Goal: Task Accomplishment & Management: Complete application form

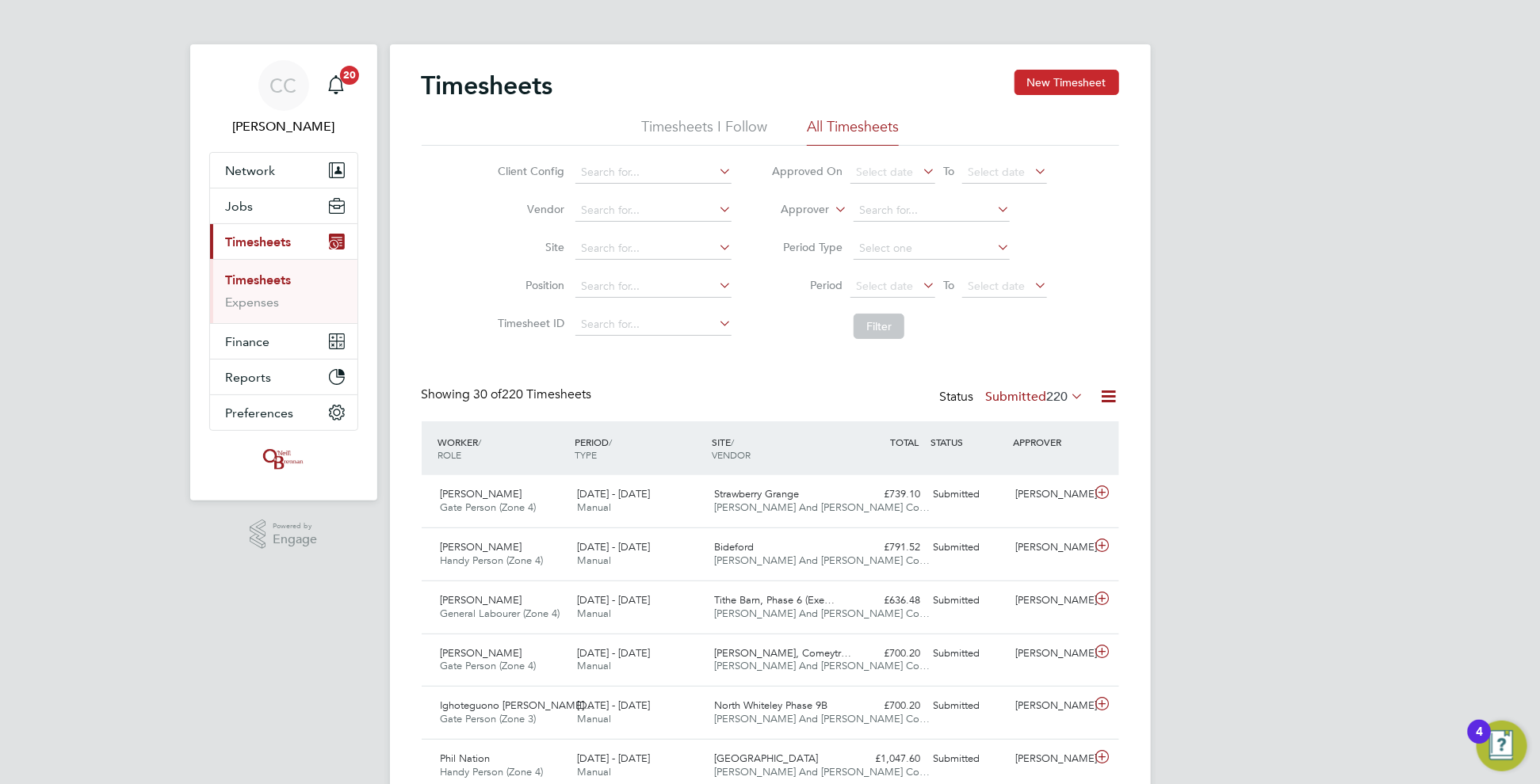
click at [1085, 75] on button "New Timesheet" at bounding box center [1066, 82] width 104 height 25
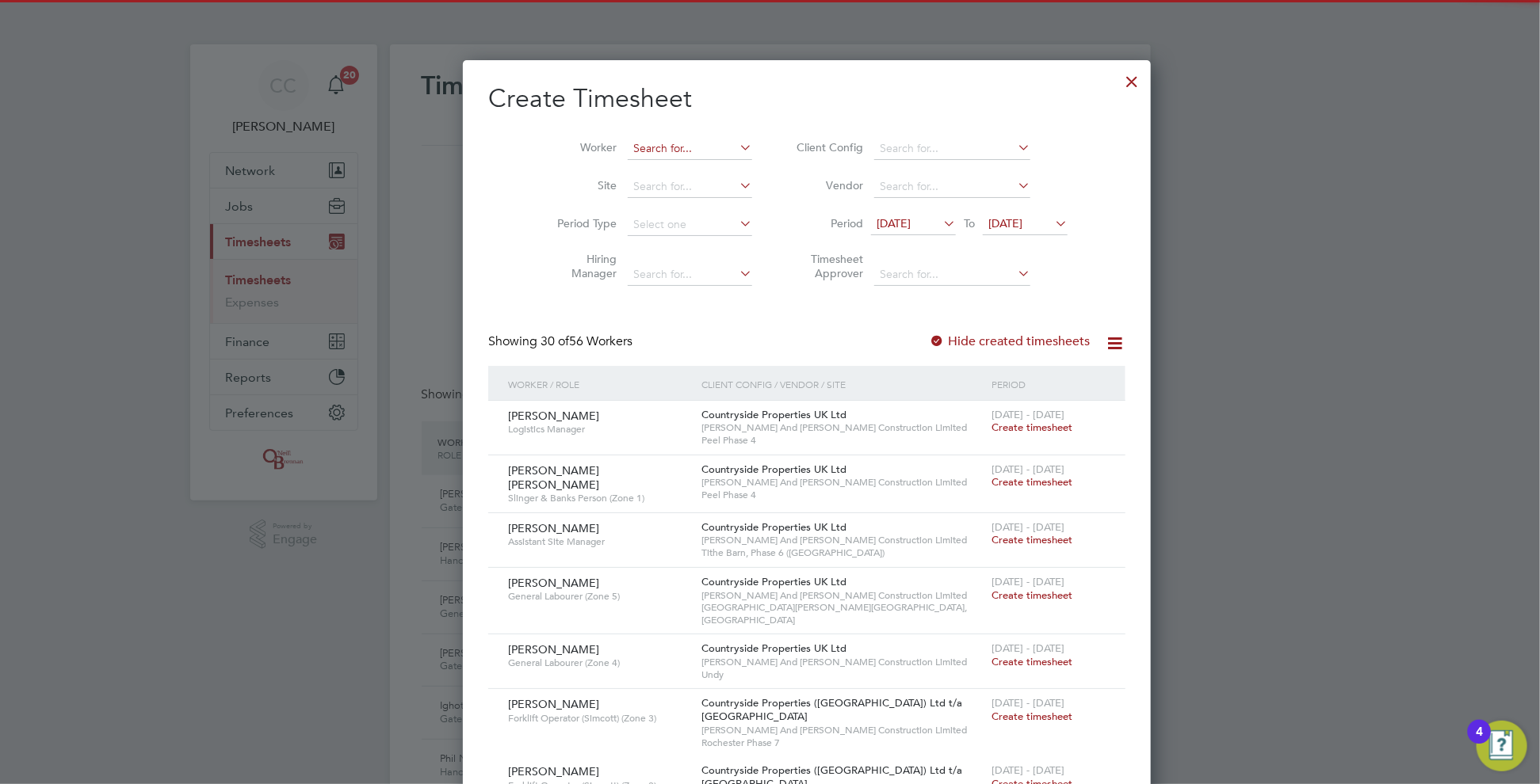
click at [643, 152] on input at bounding box center [689, 148] width 125 height 22
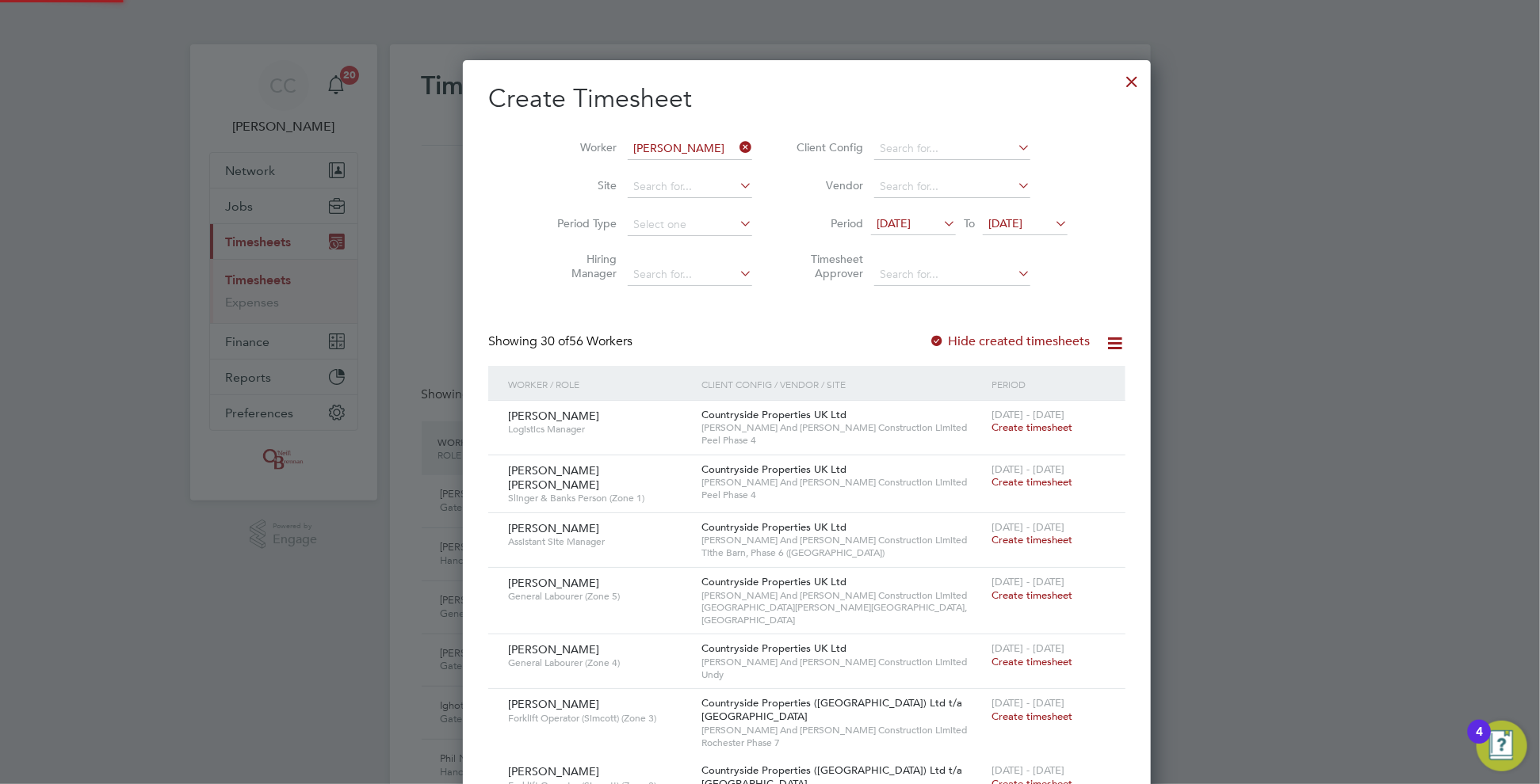
click at [639, 172] on li "[PERSON_NAME] bank" at bounding box center [701, 170] width 224 height 21
type input "[PERSON_NAME]"
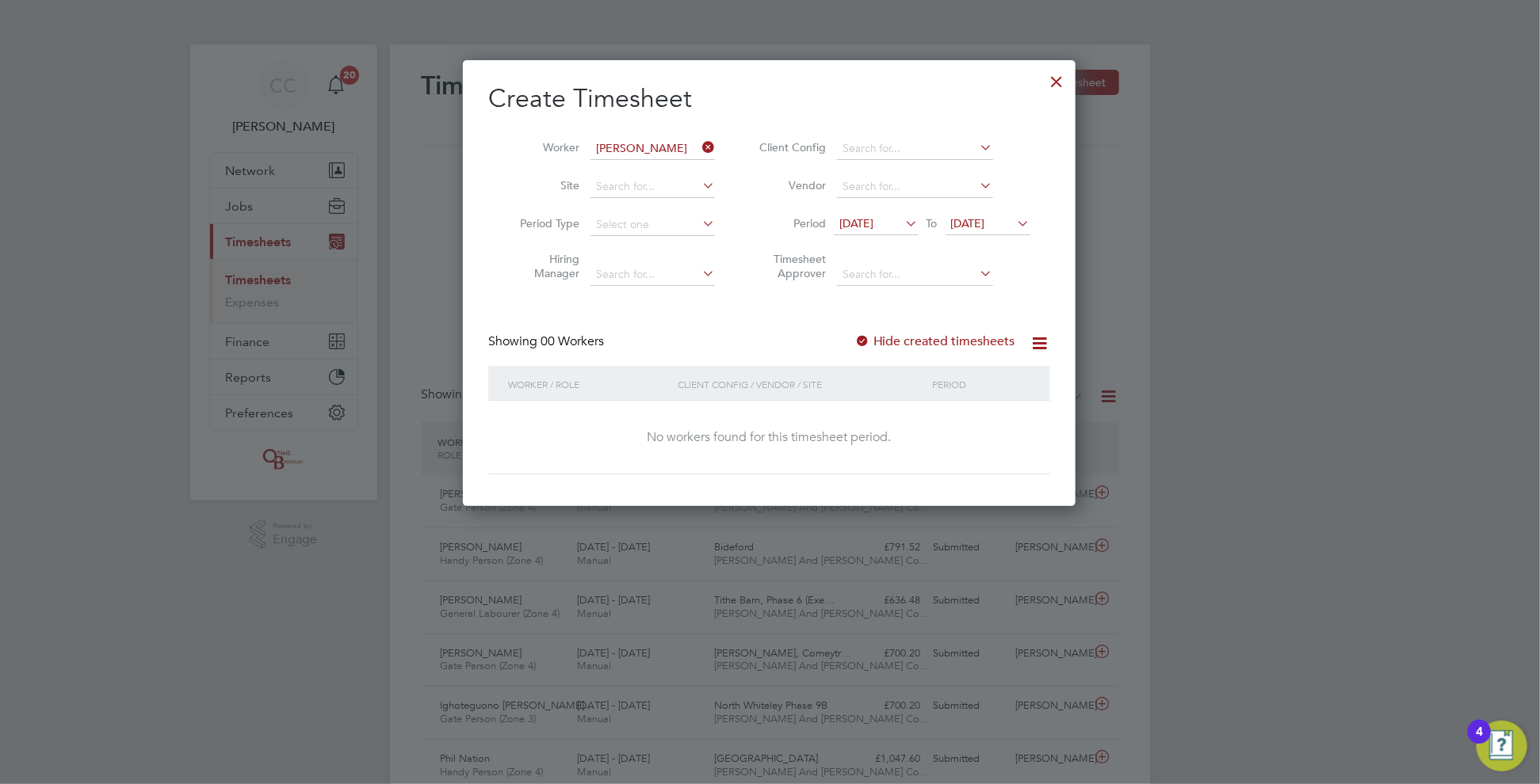
click at [879, 340] on label "Hide created timesheets" at bounding box center [935, 341] width 161 height 16
click at [879, 339] on label "Hide created timesheets" at bounding box center [935, 341] width 161 height 16
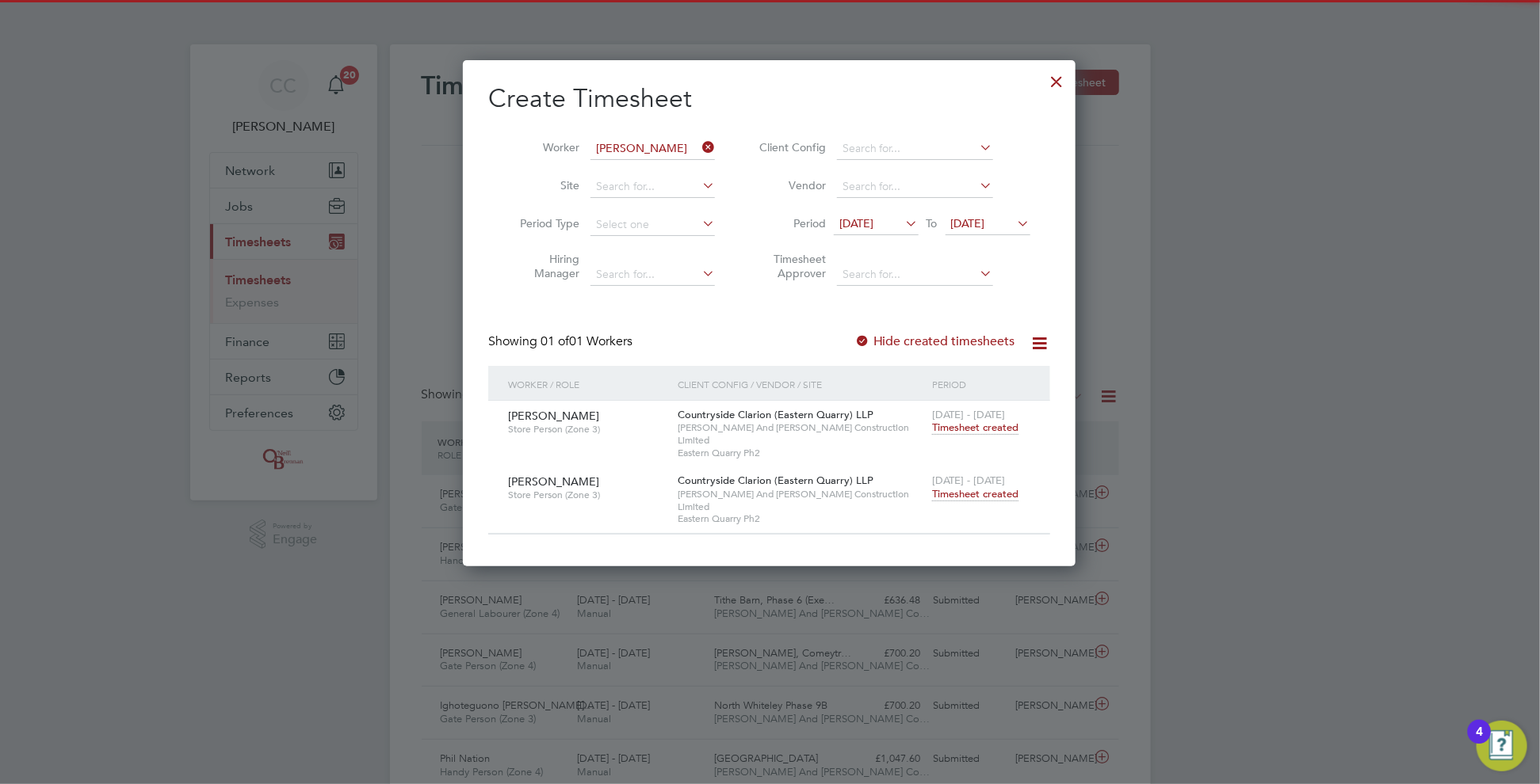
click at [985, 487] on span "Timesheet created" at bounding box center [975, 493] width 87 height 14
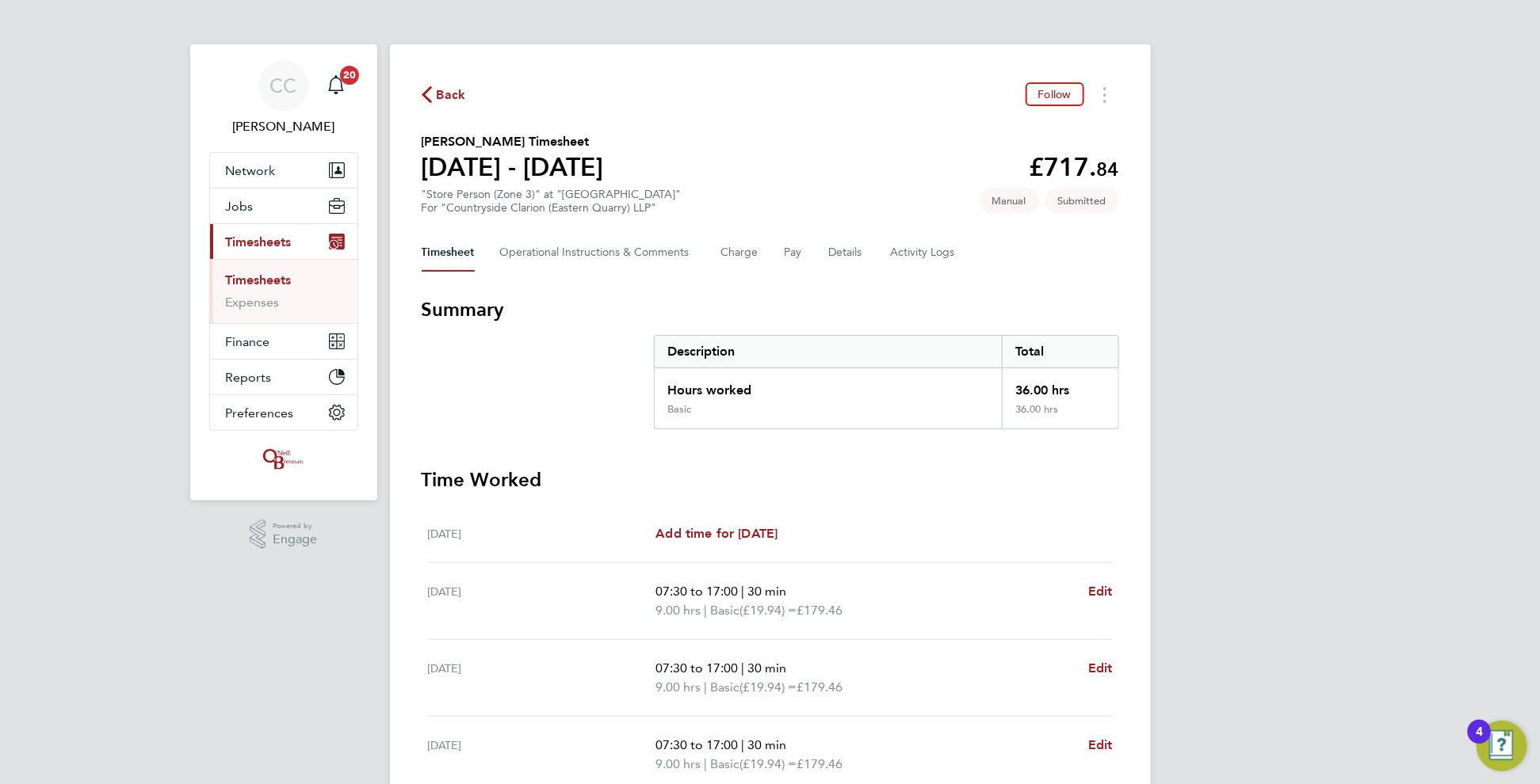
click at [446, 93] on span "Back" at bounding box center [451, 95] width 30 height 19
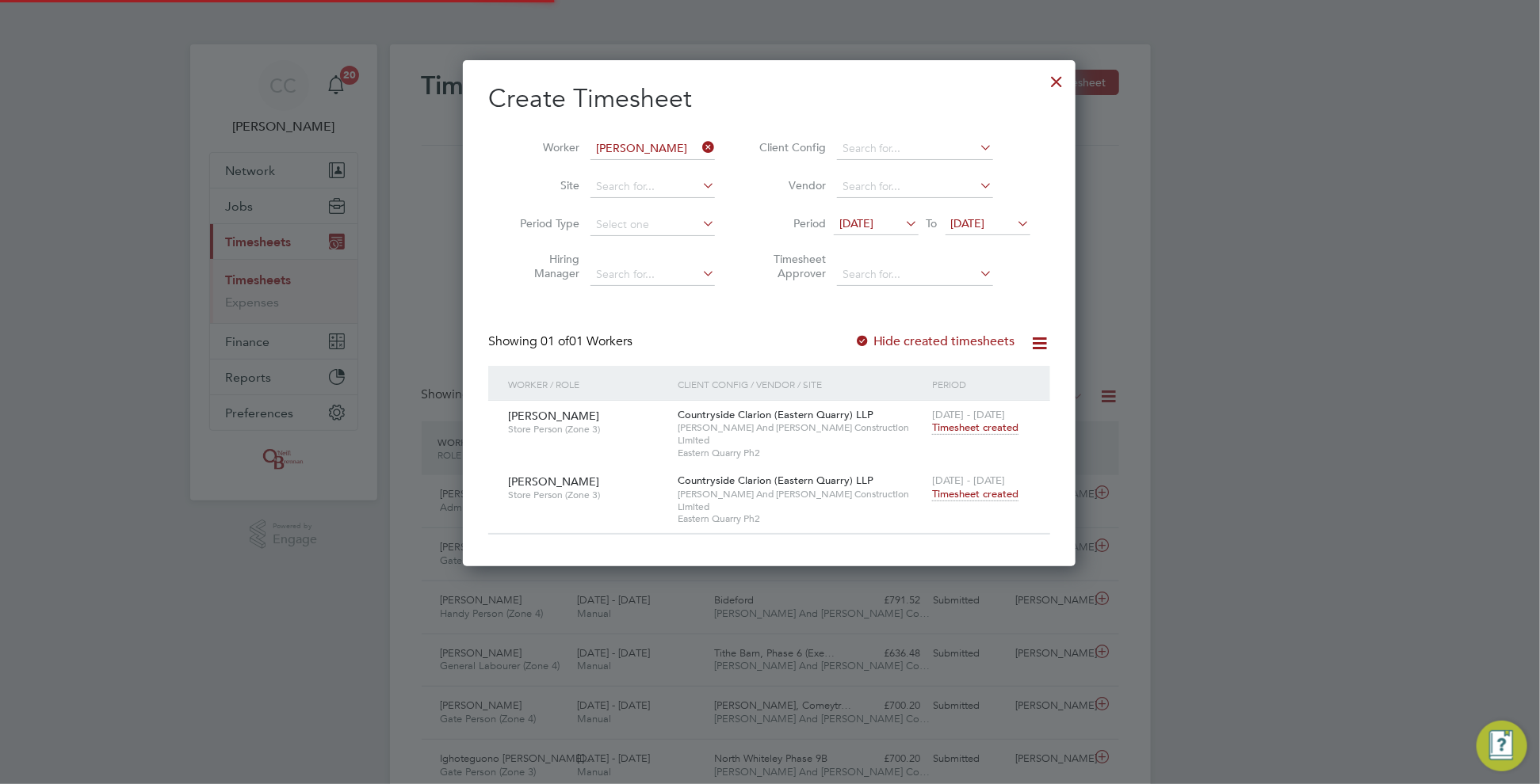
click at [699, 138] on icon at bounding box center [699, 148] width 0 height 22
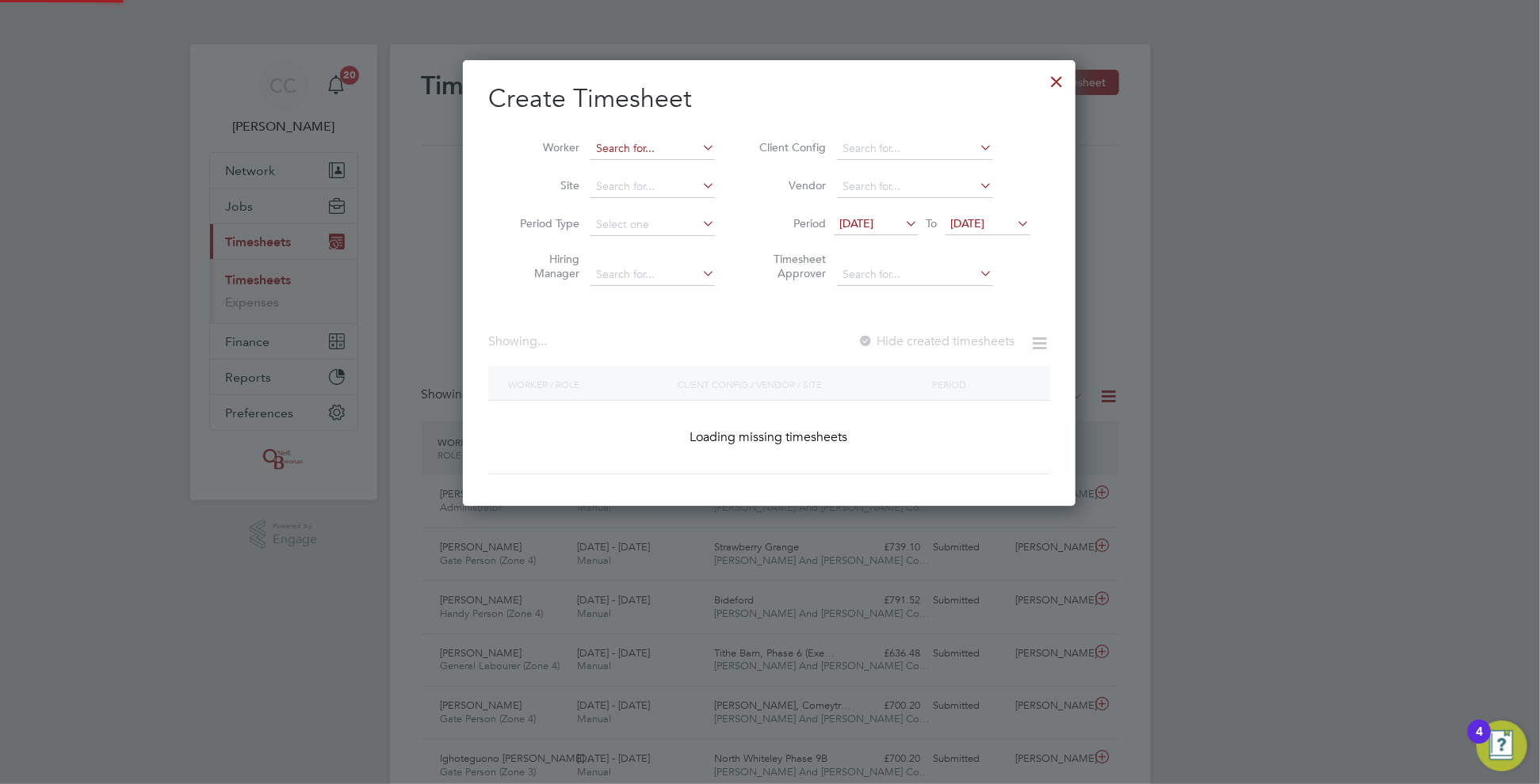
click at [695, 145] on input at bounding box center [652, 148] width 125 height 22
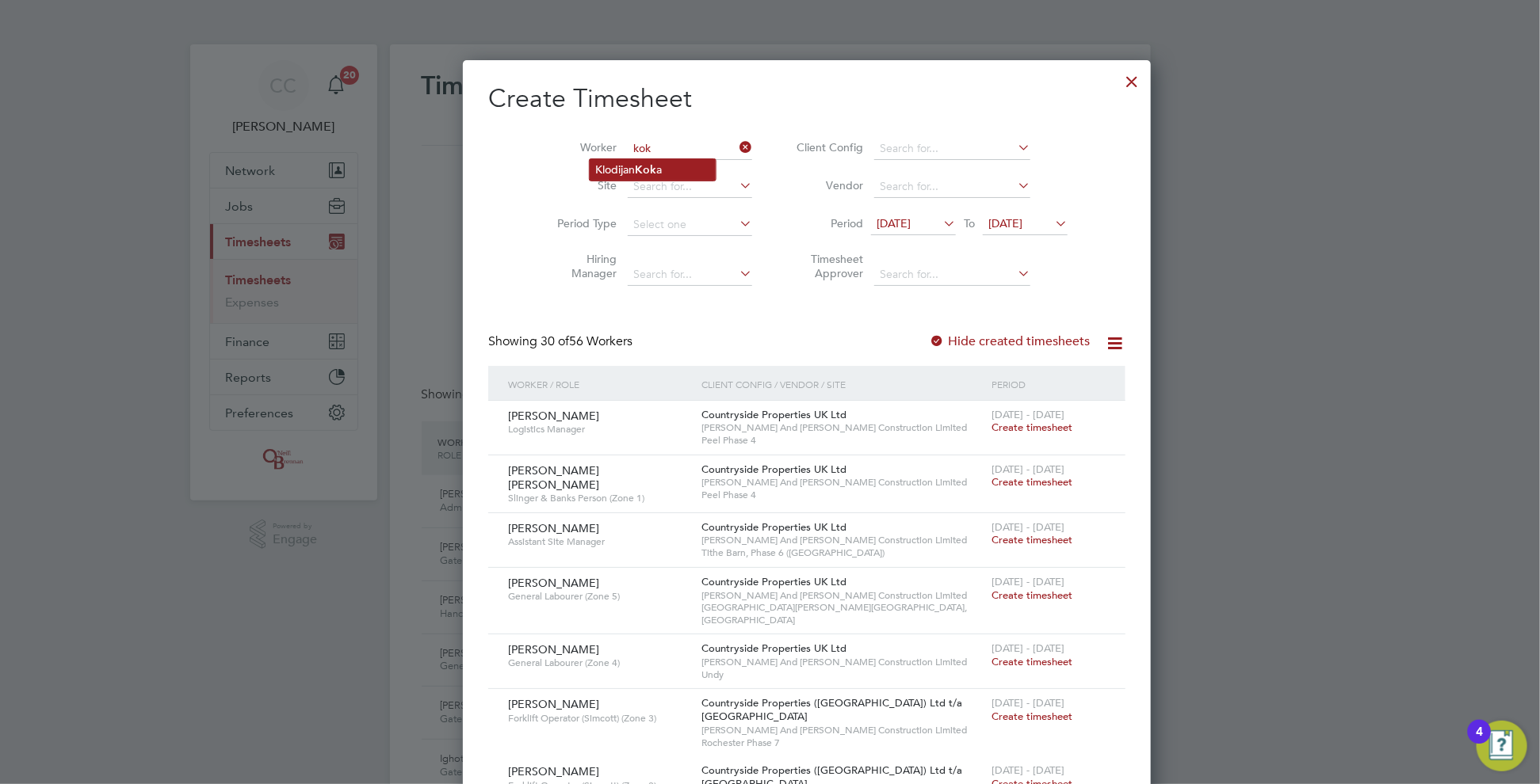
click at [657, 172] on b "Kok" at bounding box center [646, 170] width 21 height 14
type input "[PERSON_NAME]"
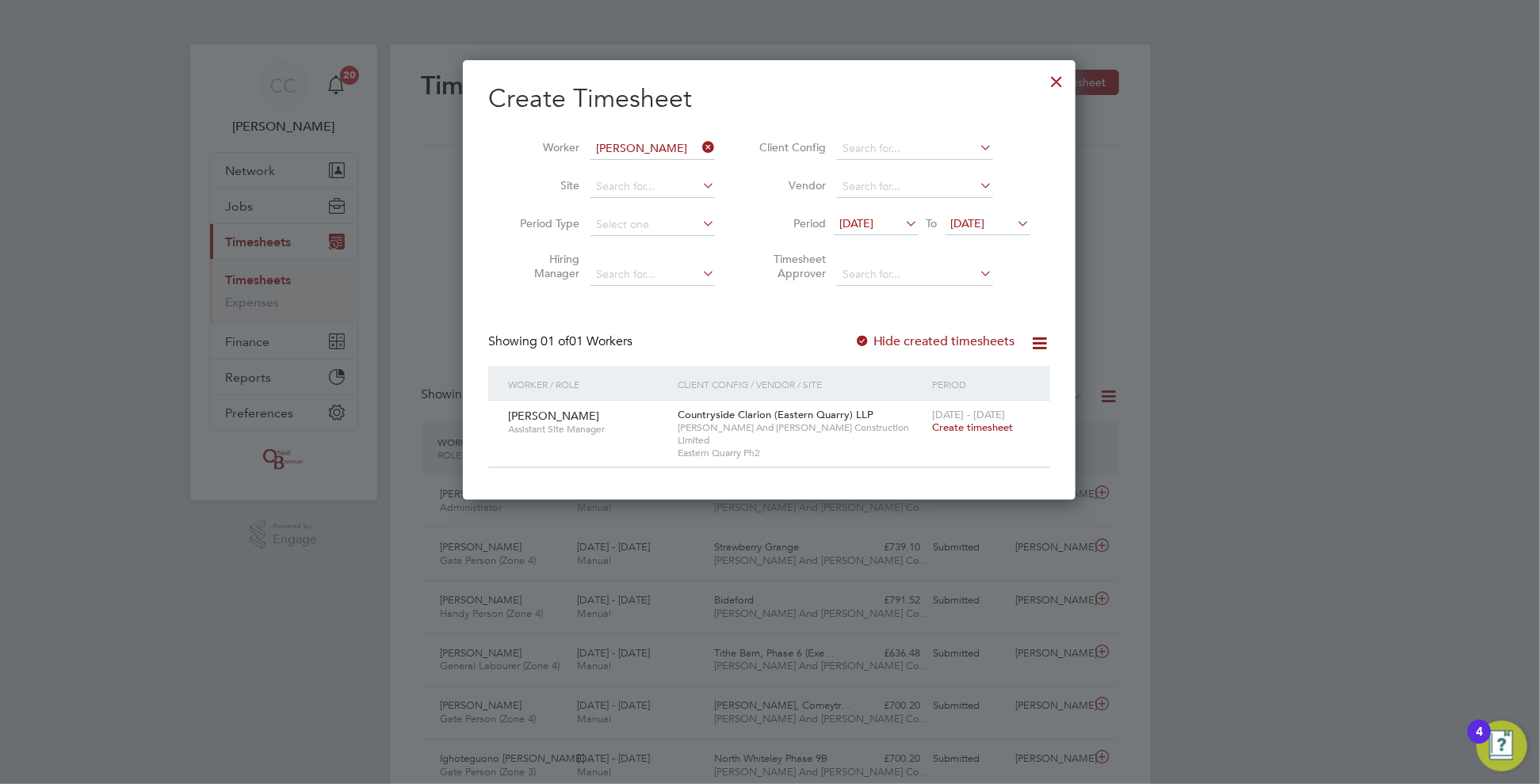
click at [864, 336] on div at bounding box center [862, 341] width 16 height 16
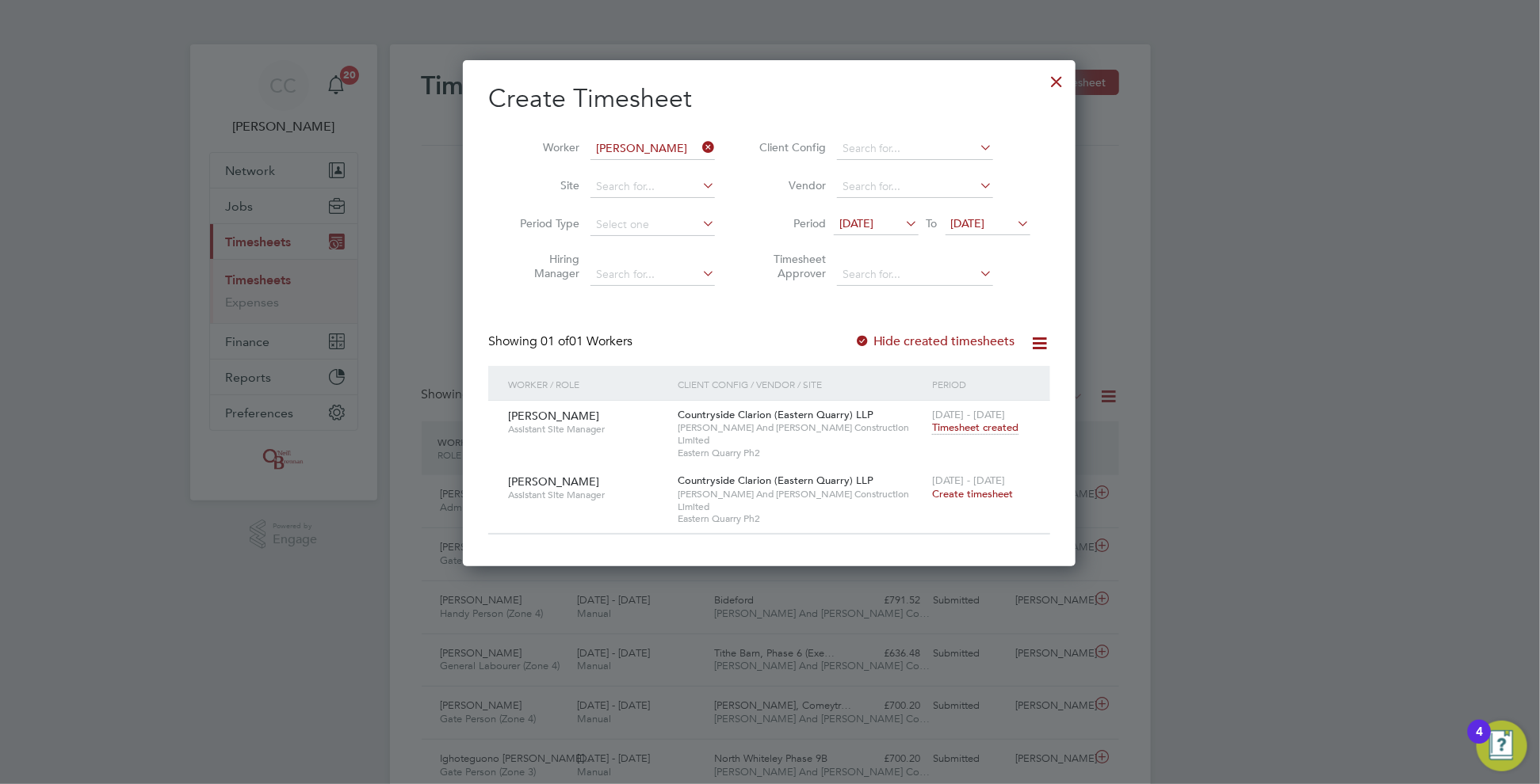
click at [699, 144] on icon at bounding box center [699, 148] width 0 height 22
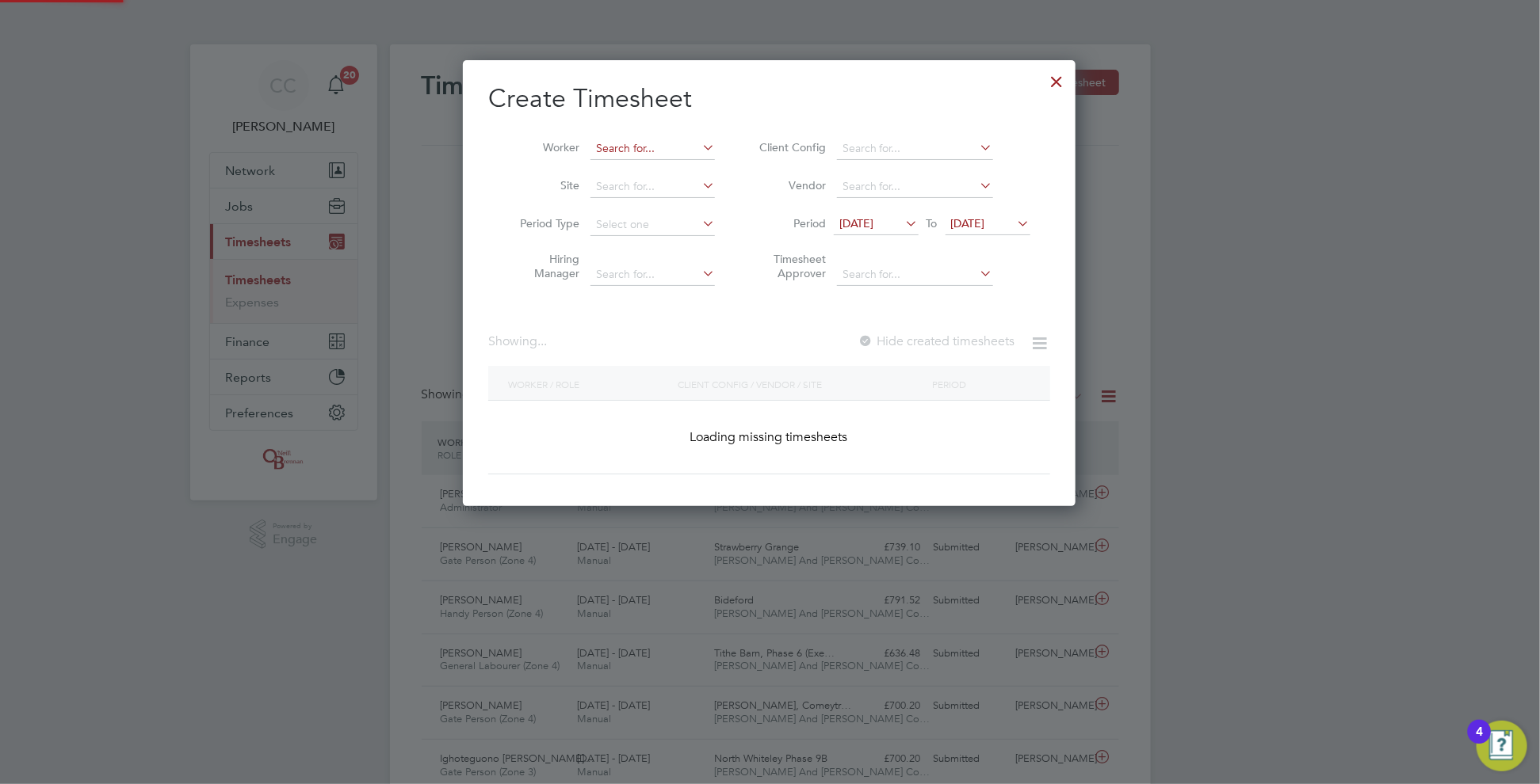
click at [685, 148] on input at bounding box center [652, 148] width 125 height 22
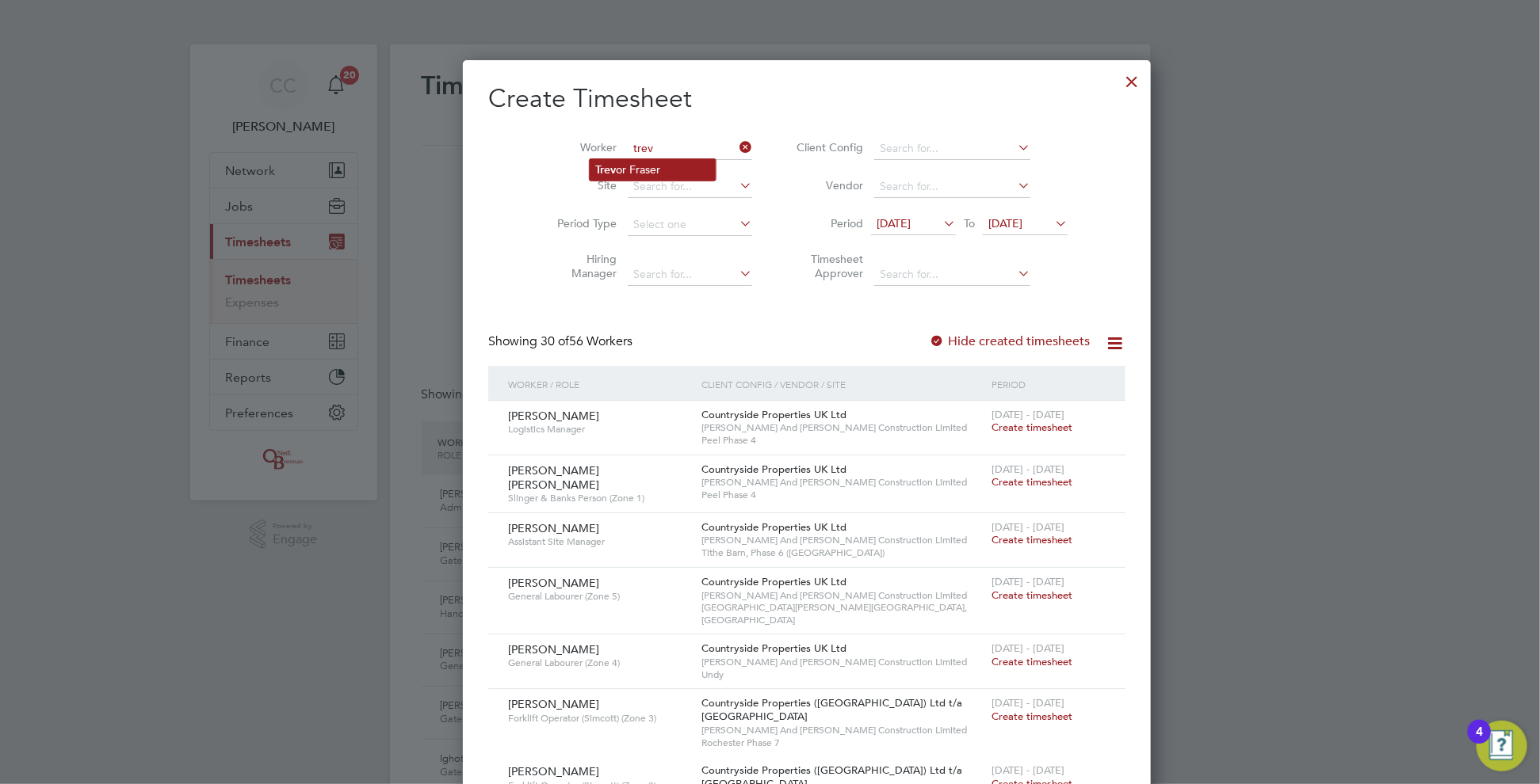
click at [652, 160] on li "Trev or Fraser" at bounding box center [652, 170] width 126 height 21
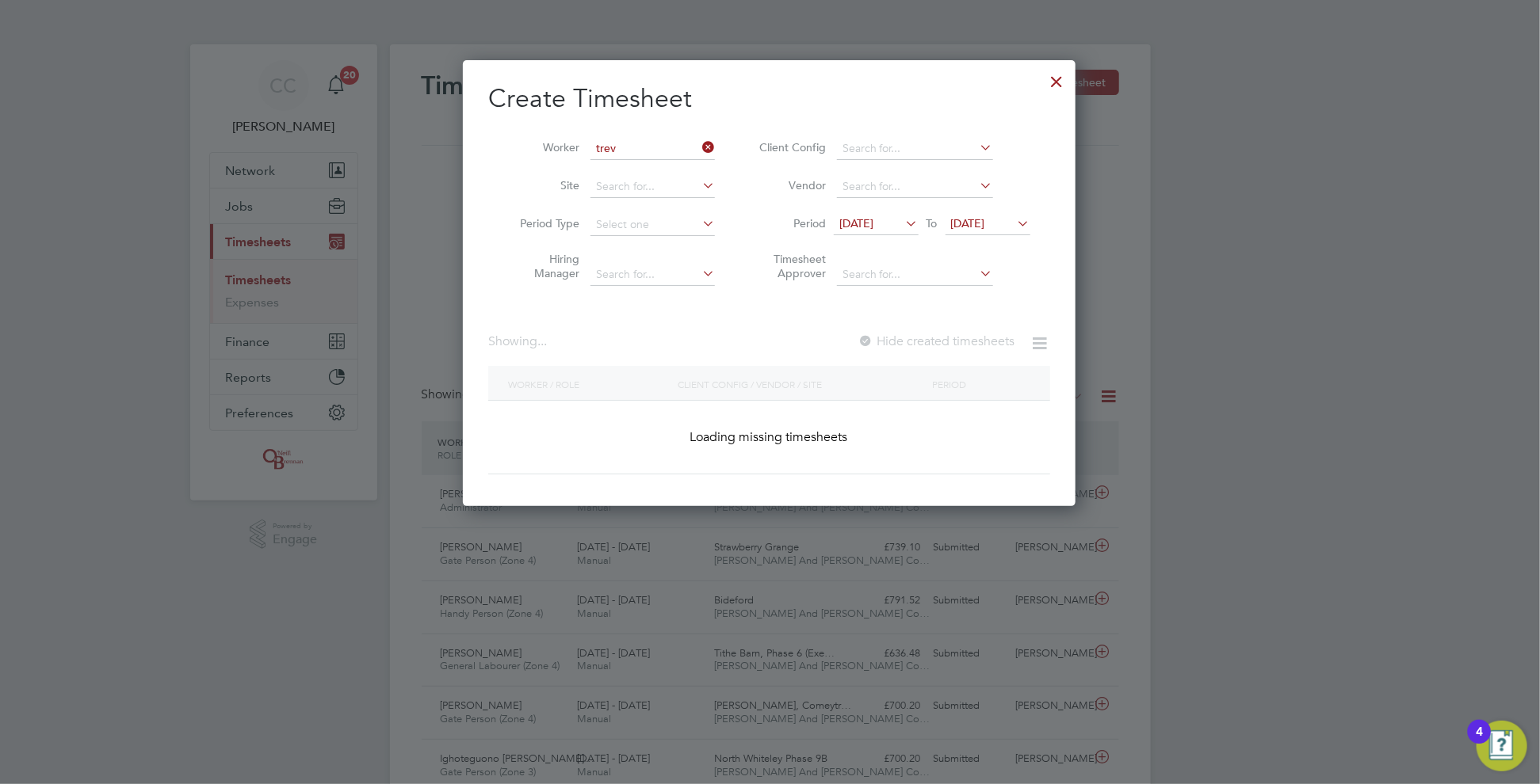
type input "[PERSON_NAME]"
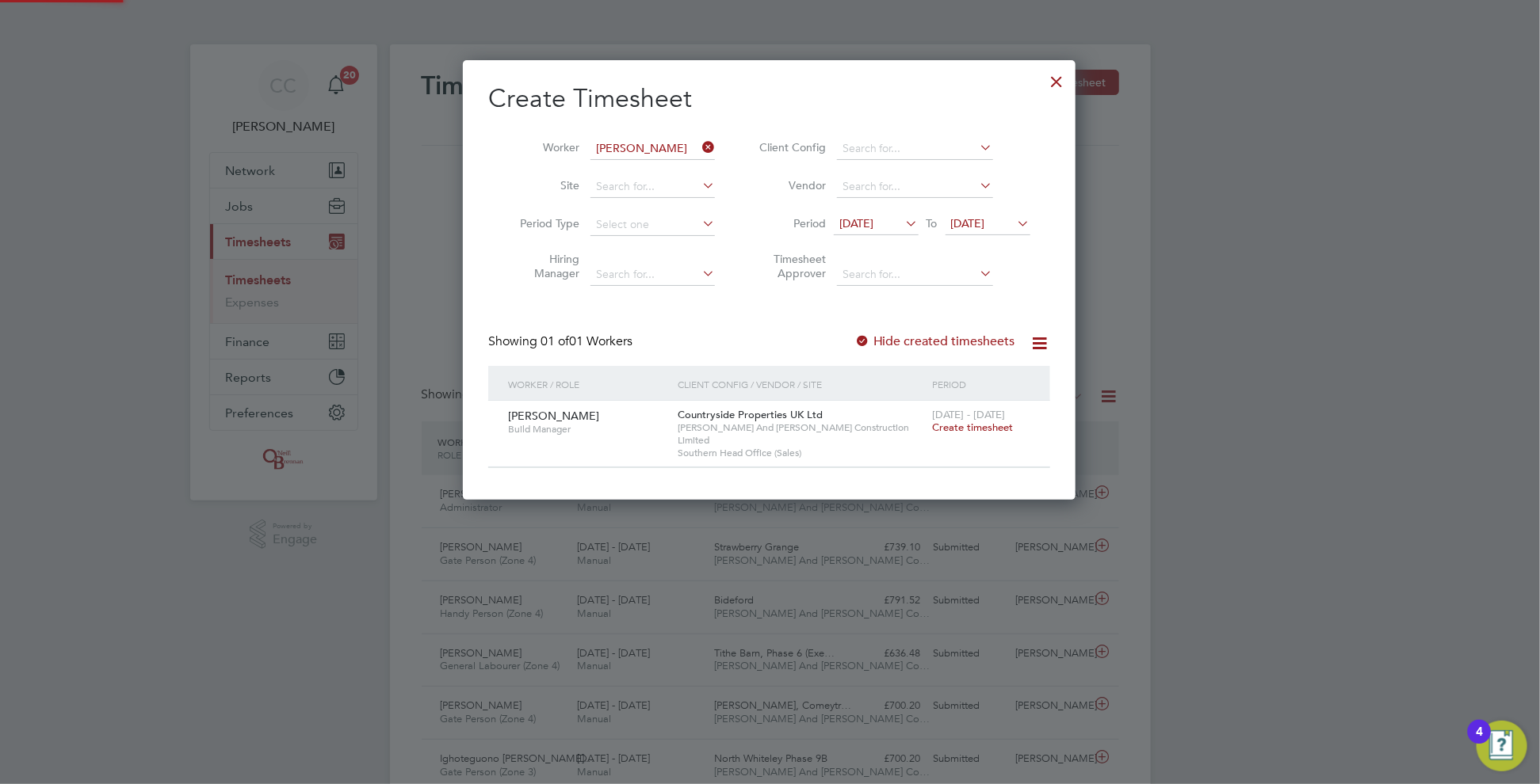
scroll to position [427, 614]
